Goal: Information Seeking & Learning: Learn about a topic

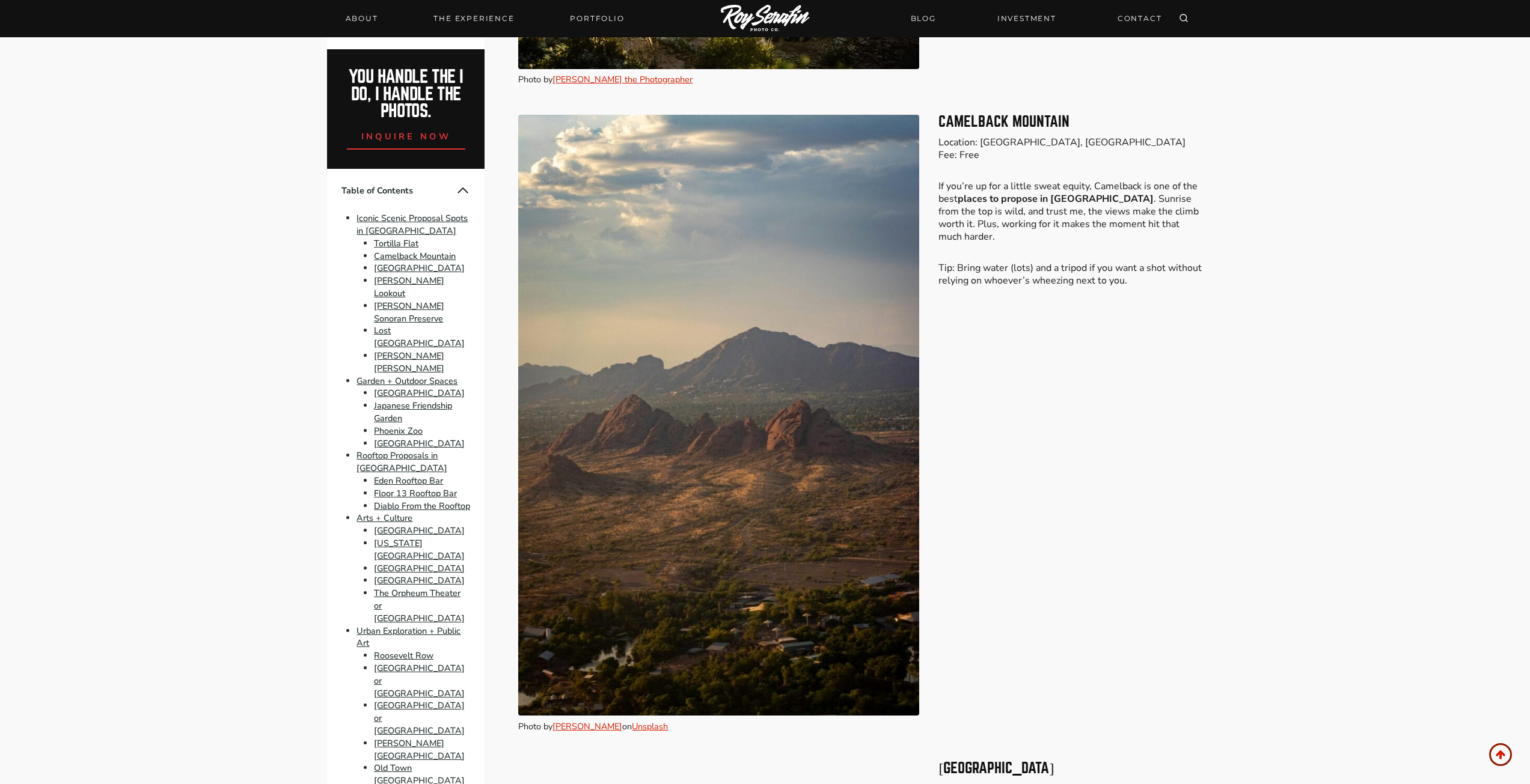
scroll to position [1021, 0]
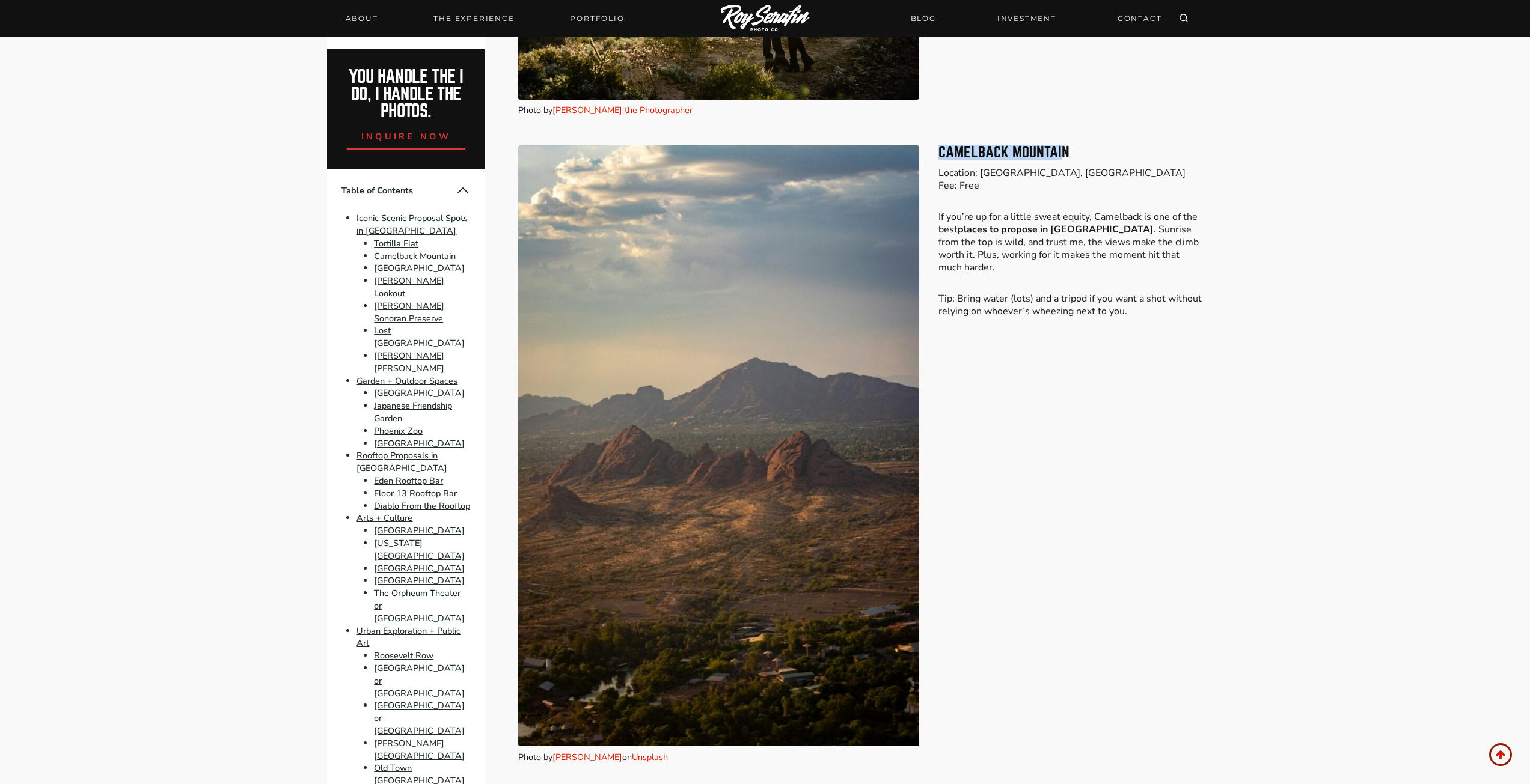
drag, startPoint x: 941, startPoint y: 146, endPoint x: 1075, endPoint y: 152, distance: 134.1
click at [1062, 154] on h3 "Camelback Mountain" at bounding box center [1070, 152] width 264 height 14
click at [1071, 152] on h3 "Camelback Mountain" at bounding box center [1070, 152] width 264 height 14
drag, startPoint x: 1010, startPoint y: 152, endPoint x: 968, endPoint y: 148, distance: 42.2
click at [950, 149] on h3 "Camelback Mountain" at bounding box center [1070, 152] width 264 height 14
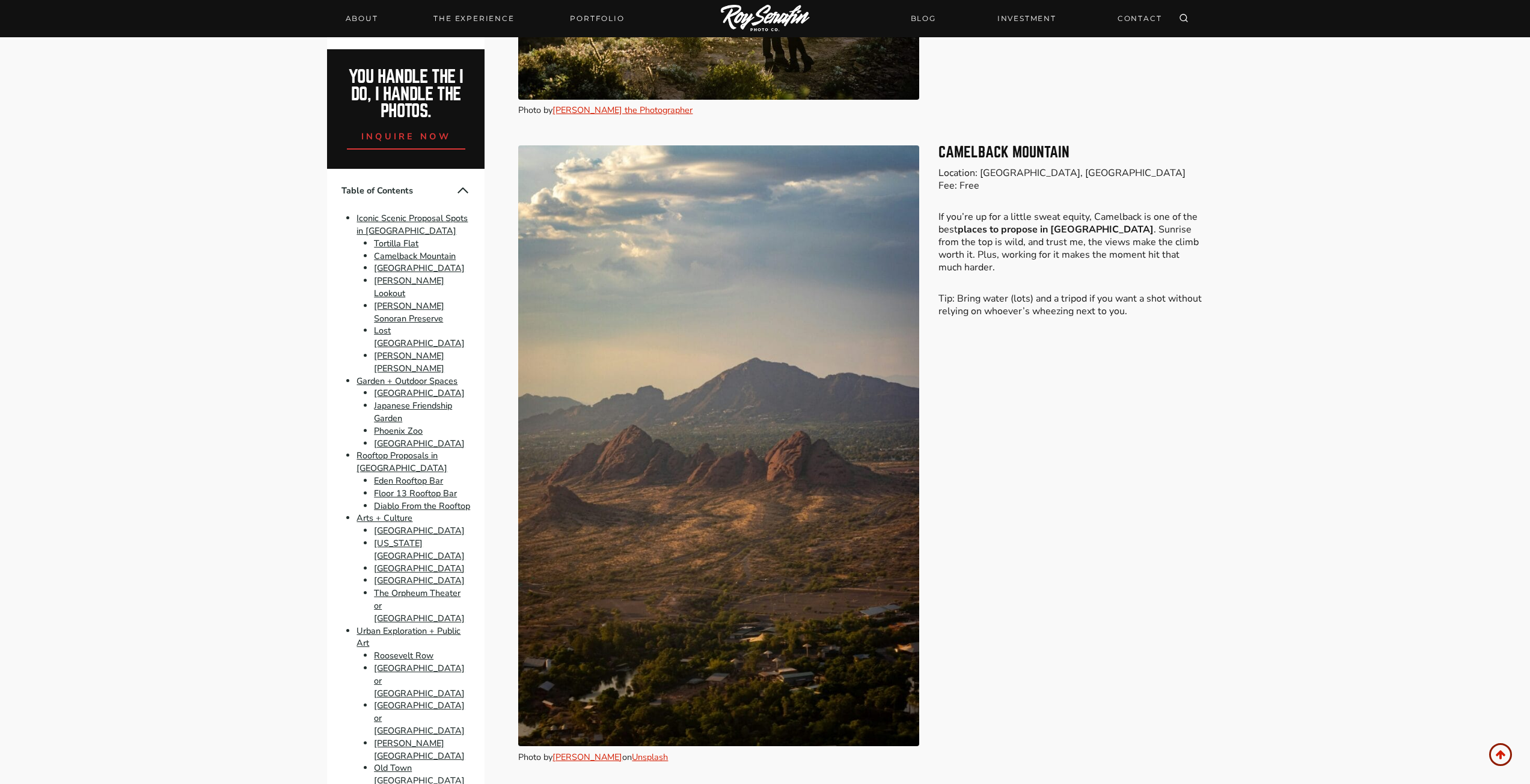
click at [1072, 153] on h3 "Camelback Mountain" at bounding box center [1070, 152] width 264 height 14
drag, startPoint x: 1086, startPoint y: 151, endPoint x: 938, endPoint y: 152, distance: 148.0
click at [938, 152] on h3 "Camelback Mountain" at bounding box center [1070, 152] width 264 height 14
copy h3 "Camelback Mountain"
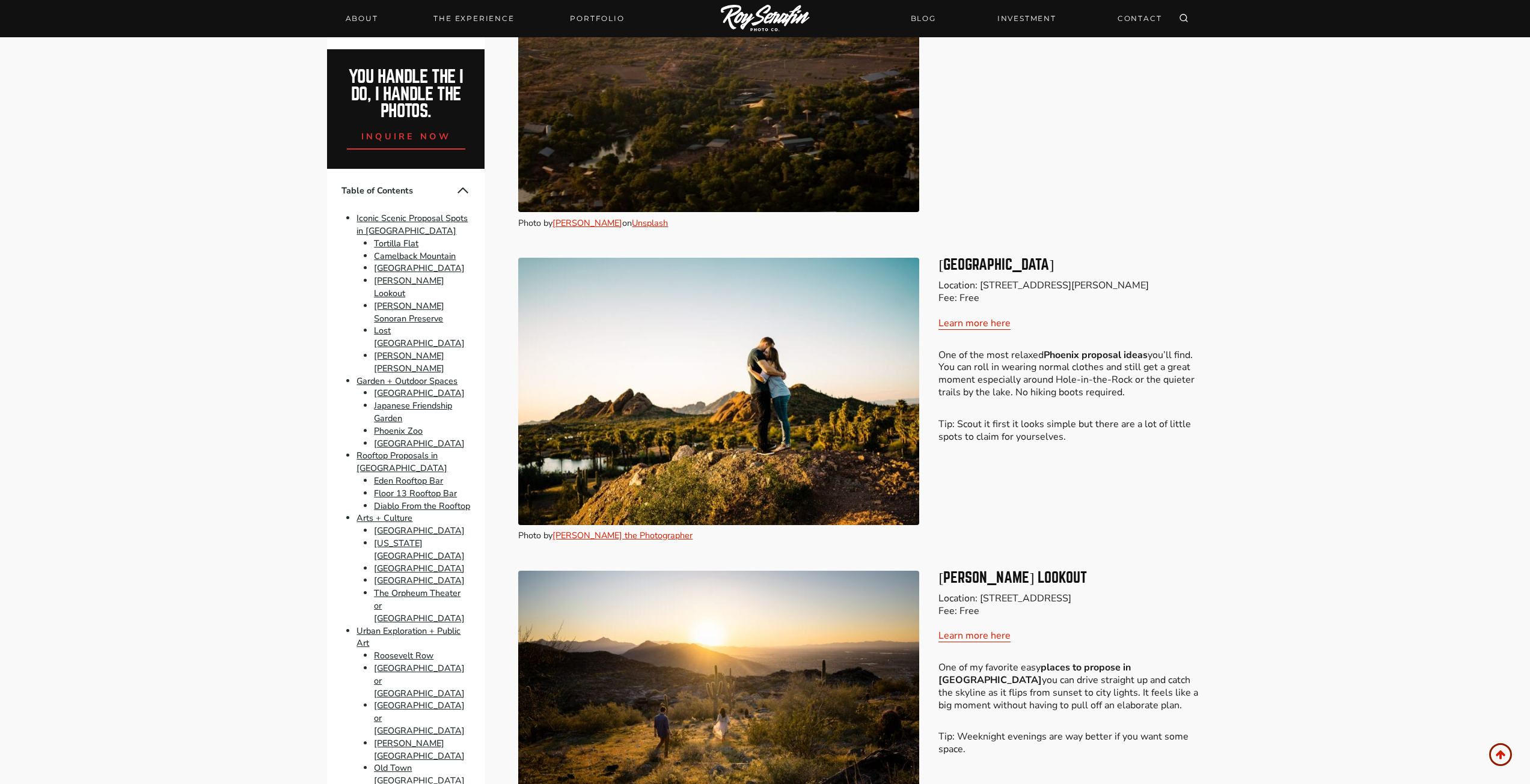
scroll to position [1562, 0]
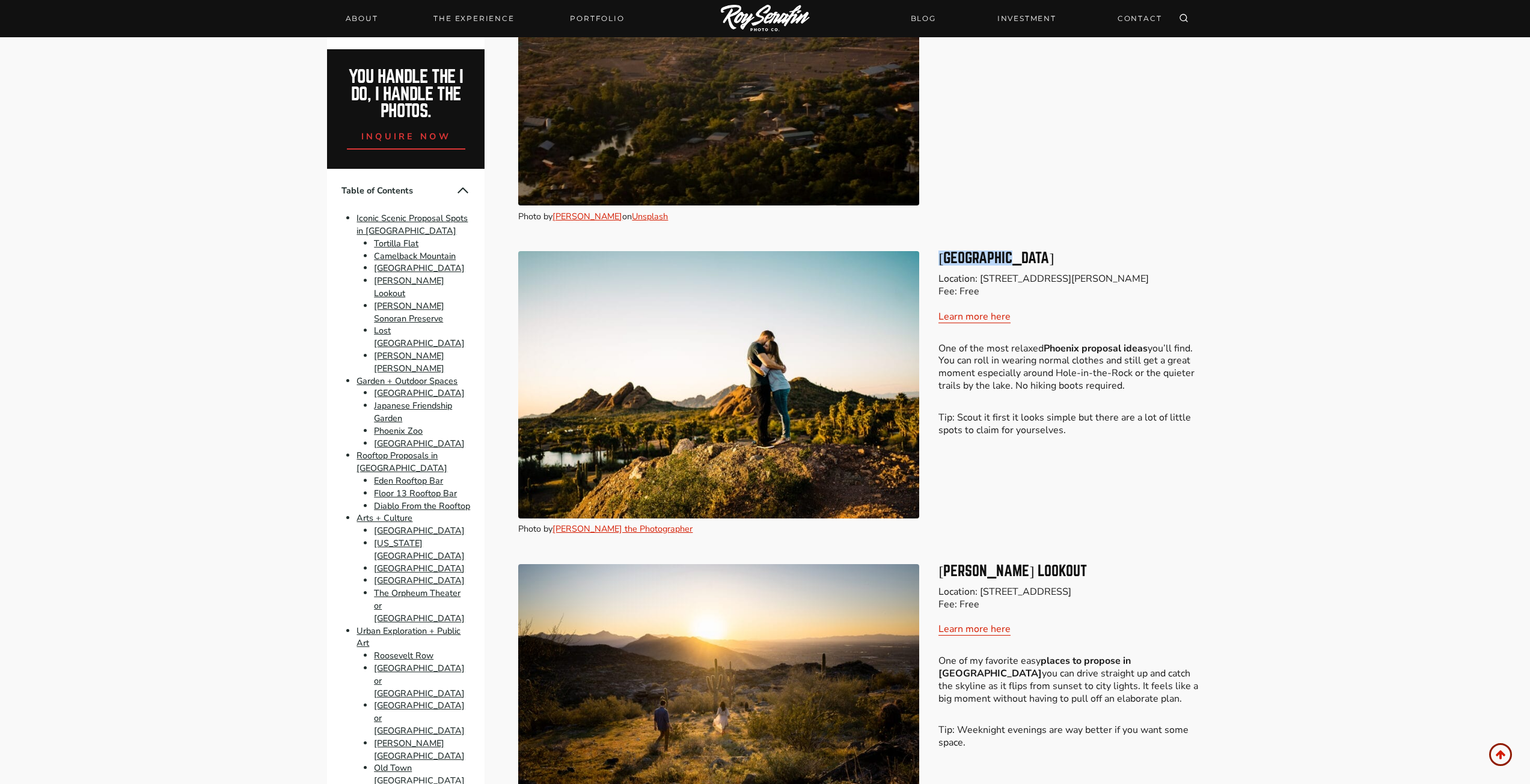
drag, startPoint x: 1024, startPoint y: 258, endPoint x: 930, endPoint y: 254, distance: 94.1
click at [930, 254] on div "Photo by [PERSON_NAME] the Photographer Papago Park Location: [STREET_ADDRESS][…" at bounding box center [860, 393] width 684 height 313
copy h3 "[GEOGRAPHIC_DATA]"
